Goal: Task Accomplishment & Management: Use online tool/utility

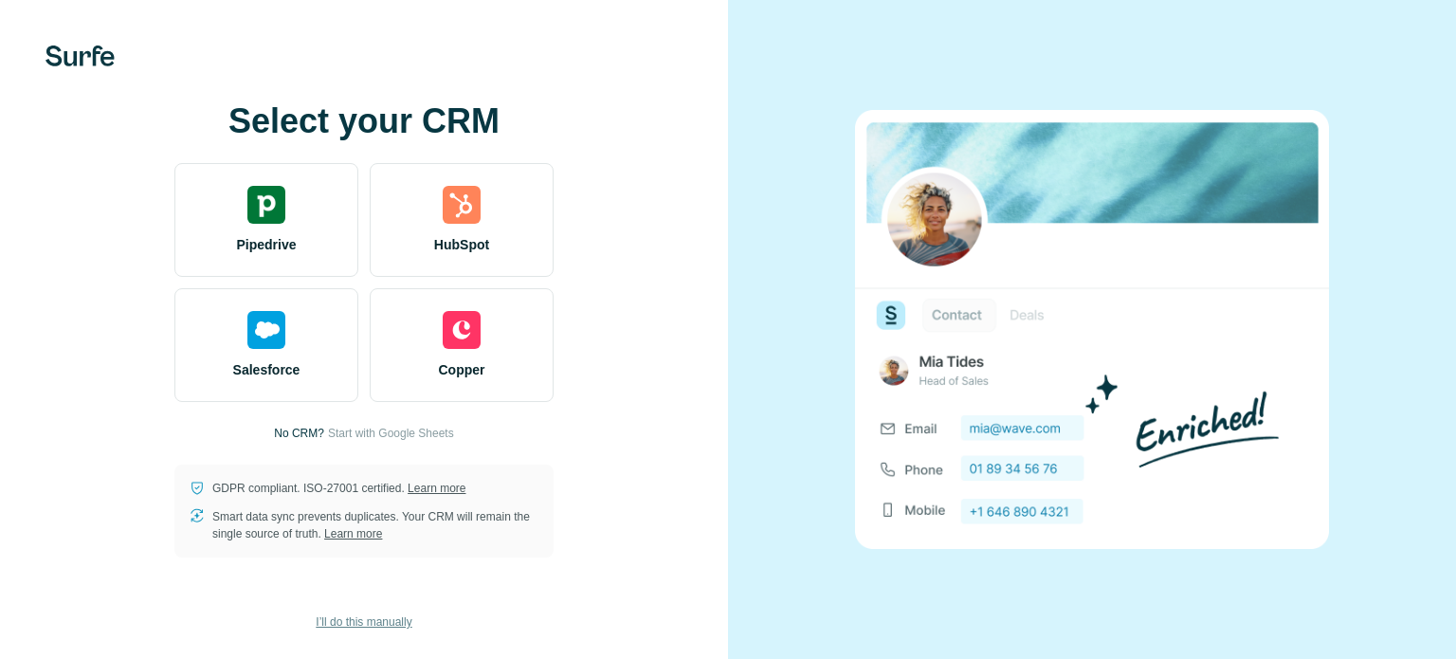
click at [387, 622] on span "I’ll do this manually" at bounding box center [364, 621] width 96 height 17
